Goal: Information Seeking & Learning: Learn about a topic

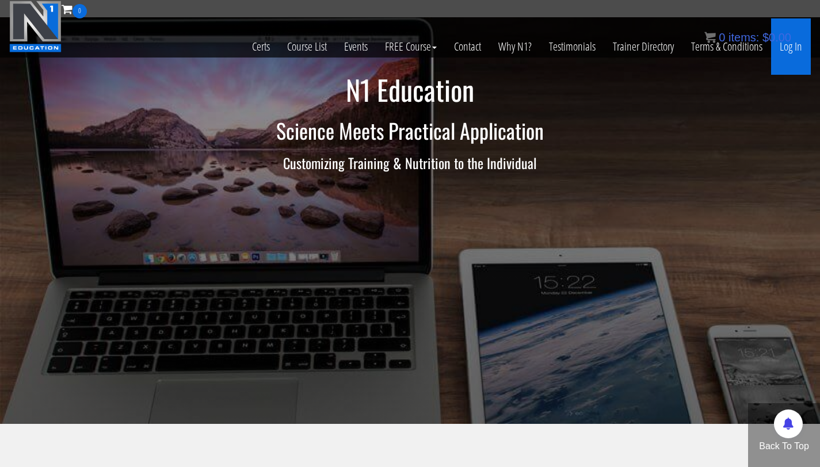
click at [792, 52] on link "Log In" at bounding box center [791, 46] width 40 height 56
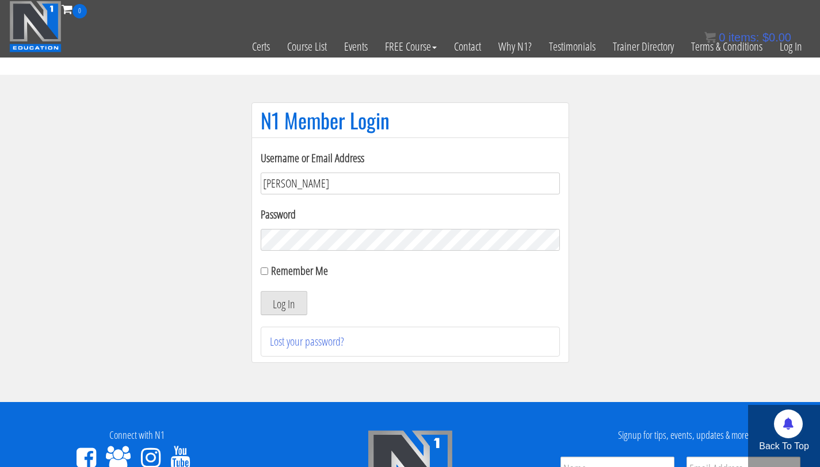
type input "[PERSON_NAME][EMAIL_ADDRESS][PERSON_NAME][DOMAIN_NAME]"
click at [261, 291] on button "Log In" at bounding box center [284, 303] width 47 height 24
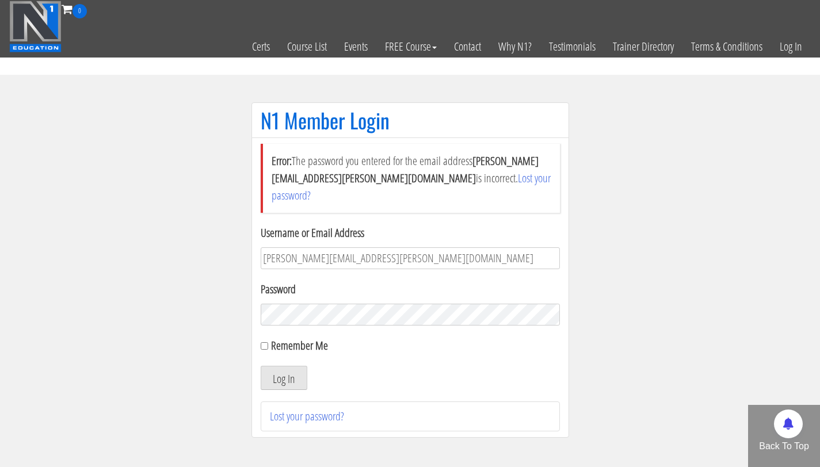
click at [261, 366] on button "Log In" at bounding box center [284, 378] width 47 height 24
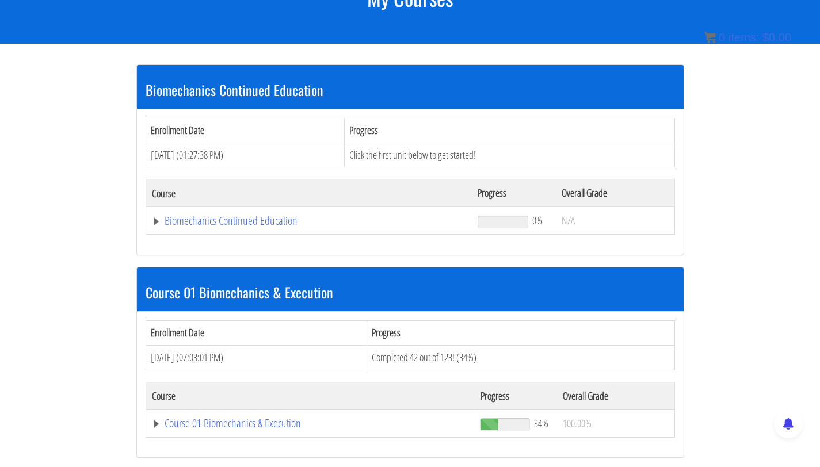
scroll to position [260, 0]
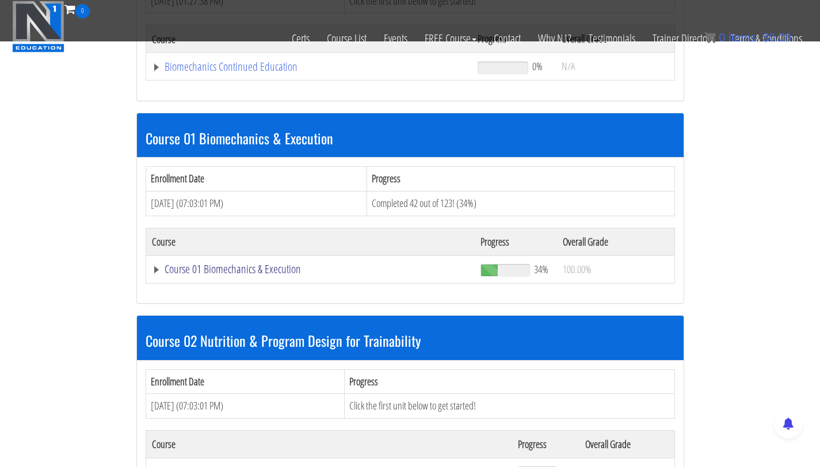
click at [221, 268] on link "Course 01 Biomechanics & Execution" at bounding box center [311, 269] width 318 height 12
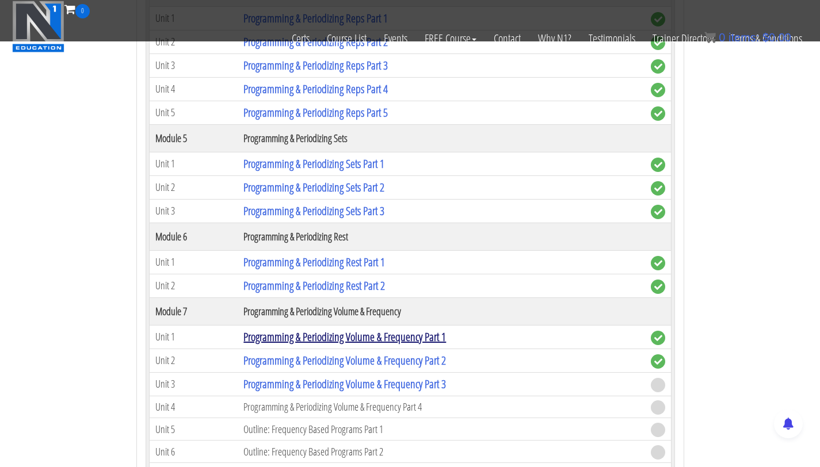
scroll to position [1361, 0]
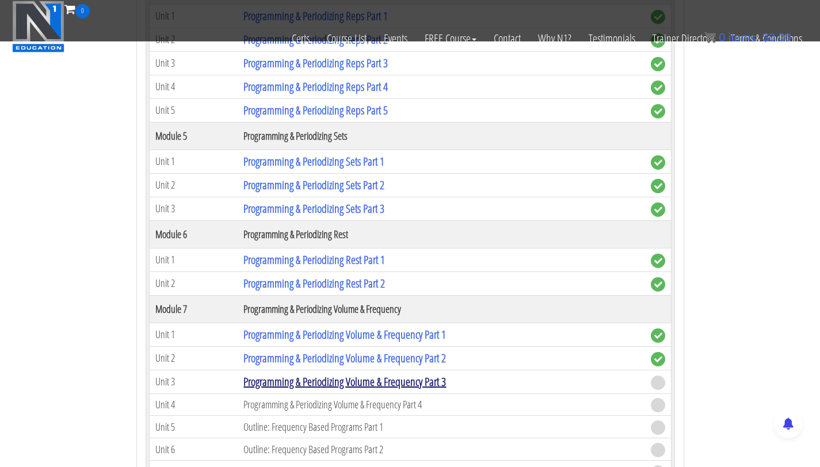
click at [357, 387] on link "Programming & Periodizing Volume & Frequency Part 3" at bounding box center [344, 382] width 202 height 16
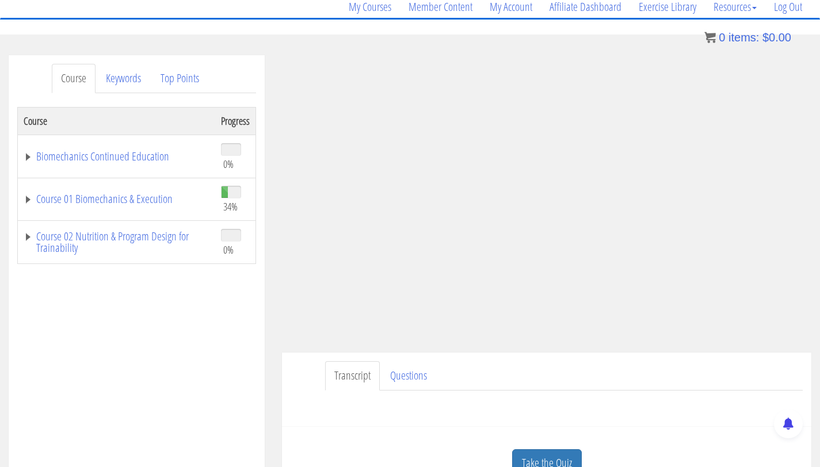
scroll to position [97, 0]
click at [534, 453] on link "Take the Quiz" at bounding box center [547, 462] width 70 height 28
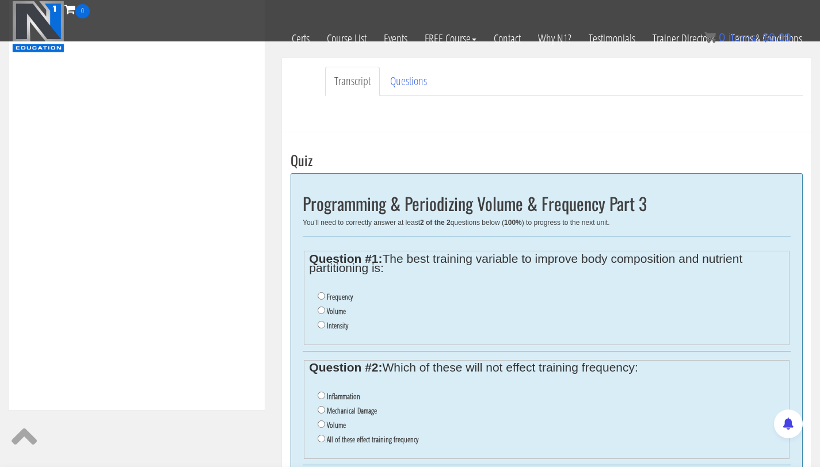
scroll to position [351, 0]
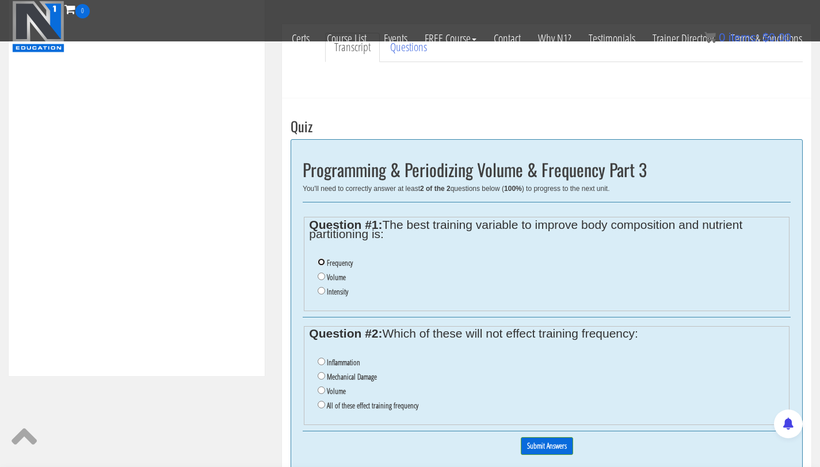
click at [320, 261] on input "Frequency" at bounding box center [321, 261] width 7 height 7
radio input "true"
click at [322, 391] on input "Volume" at bounding box center [321, 390] width 7 height 7
radio input "true"
click at [323, 408] on li "All of these effect training frequency" at bounding box center [551, 406] width 466 height 14
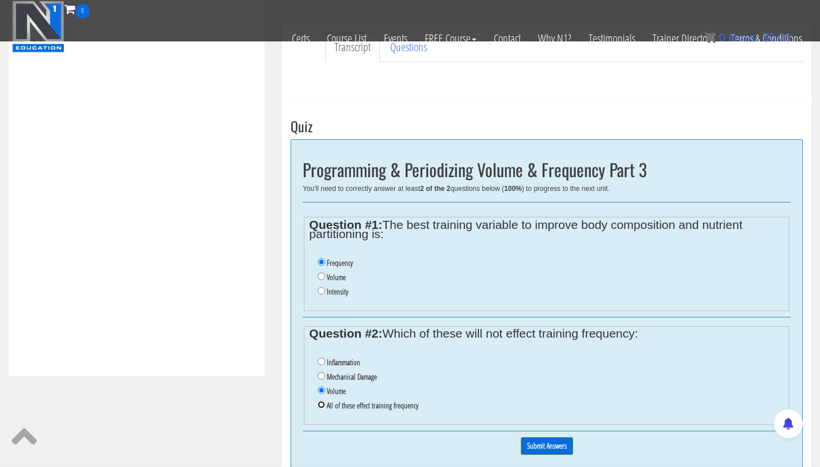
click at [323, 406] on input "All of these effect training frequency" at bounding box center [321, 404] width 7 height 7
radio input "true"
click at [541, 446] on input "Submit Answers" at bounding box center [547, 446] width 52 height 18
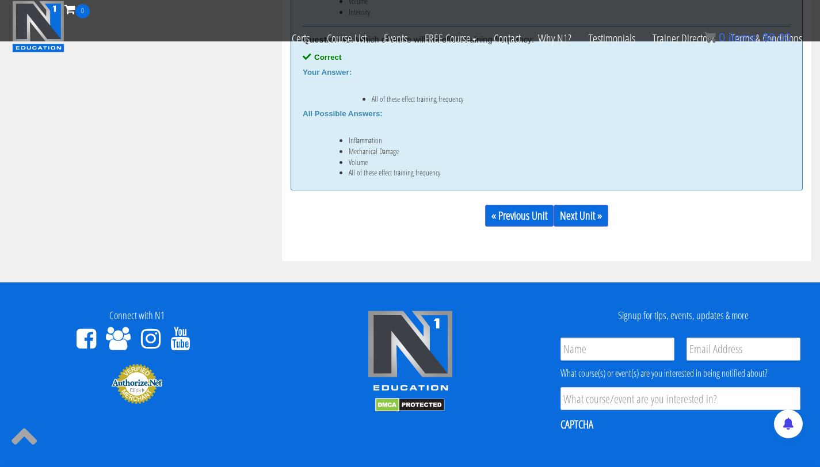
scroll to position [763, 0]
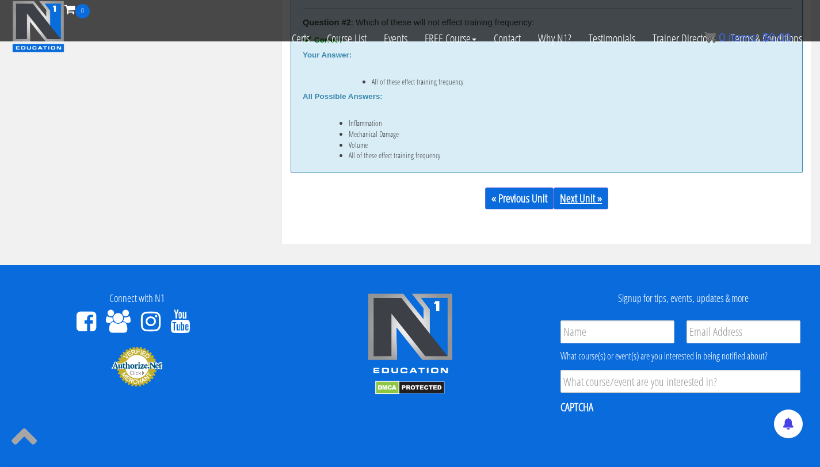
click at [579, 196] on link "Next Unit »" at bounding box center [580, 199] width 55 height 22
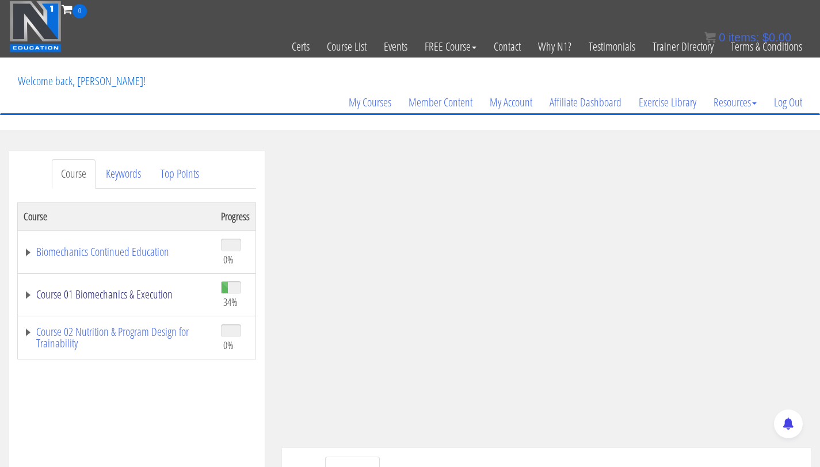
click at [155, 293] on link "Course 01 Biomechanics & Execution" at bounding box center [117, 295] width 186 height 12
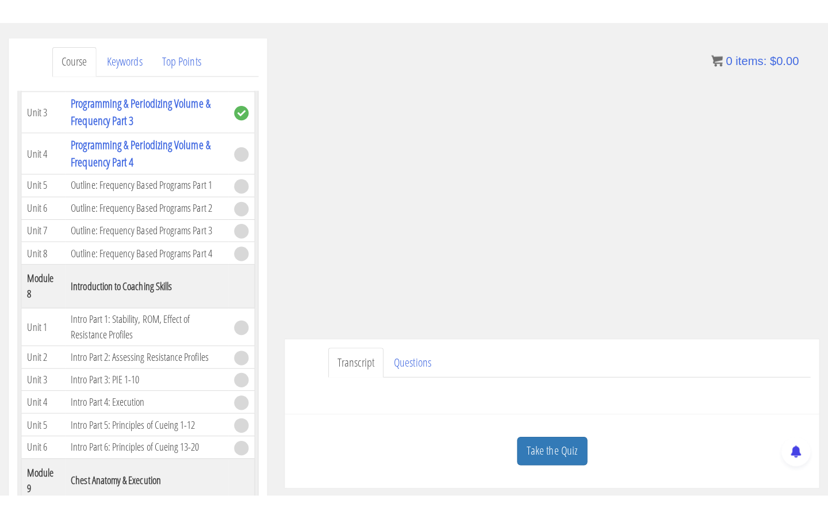
scroll to position [1383, 0]
